Goal: Check status: Check status

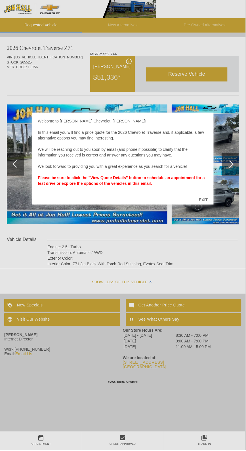
click at [177, 260] on div at bounding box center [123, 225] width 246 height 451
click at [194, 162] on div "Welcome to [PERSON_NAME] Chevrolet, [PERSON_NAME]! In this email you will find …" at bounding box center [123, 155] width 170 height 74
click at [204, 131] on div "Welcome to [PERSON_NAME] Chevrolet, [PERSON_NAME]! In this email you will find …" at bounding box center [123, 155] width 170 height 74
click at [14, 154] on div at bounding box center [123, 225] width 246 height 451
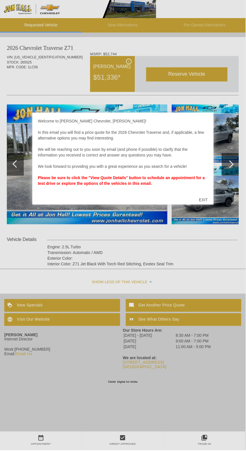
click at [232, 192] on div at bounding box center [123, 225] width 246 height 451
click at [84, 294] on div at bounding box center [123, 225] width 246 height 451
click at [92, 295] on div at bounding box center [123, 225] width 246 height 451
click at [204, 78] on div at bounding box center [123, 225] width 246 height 451
click at [191, 235] on div at bounding box center [123, 225] width 246 height 451
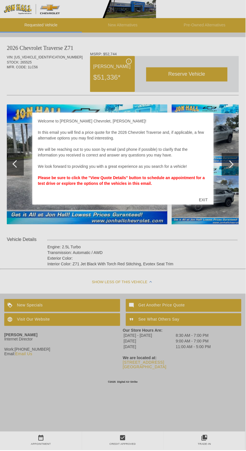
click at [95, 72] on div at bounding box center [123, 225] width 246 height 451
click at [186, 350] on div at bounding box center [123, 225] width 246 height 451
click at [189, 333] on div at bounding box center [123, 225] width 246 height 451
